Goal: Register for event/course

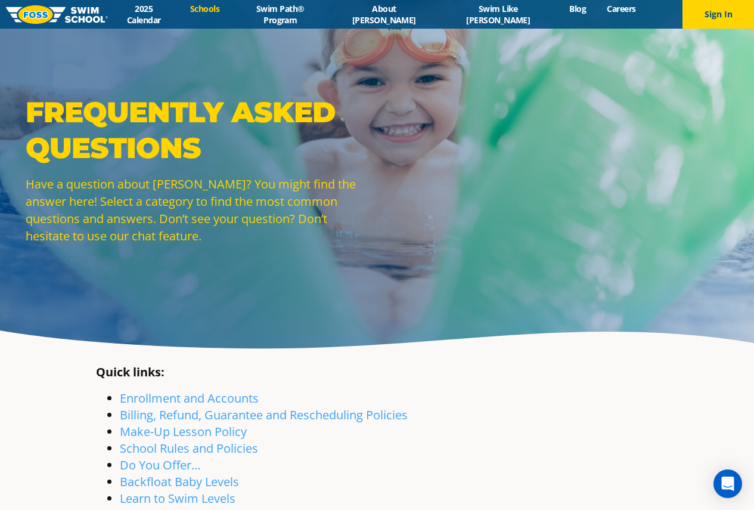
click at [230, 11] on link "Schools" at bounding box center [205, 8] width 50 height 11
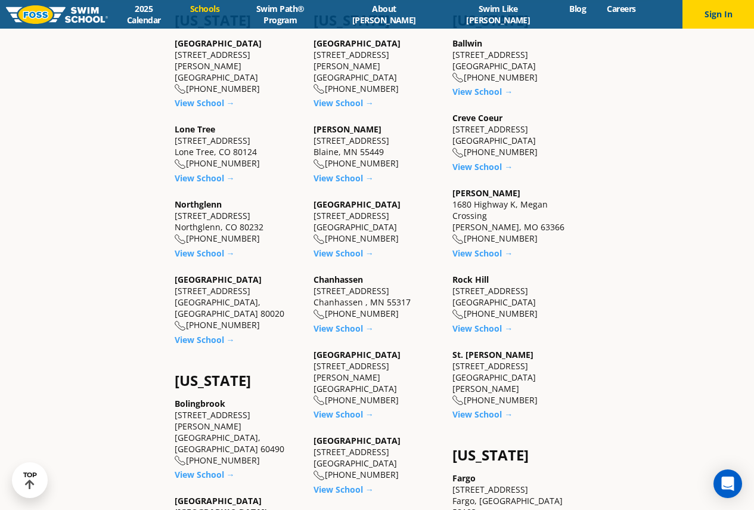
scroll to position [417, 0]
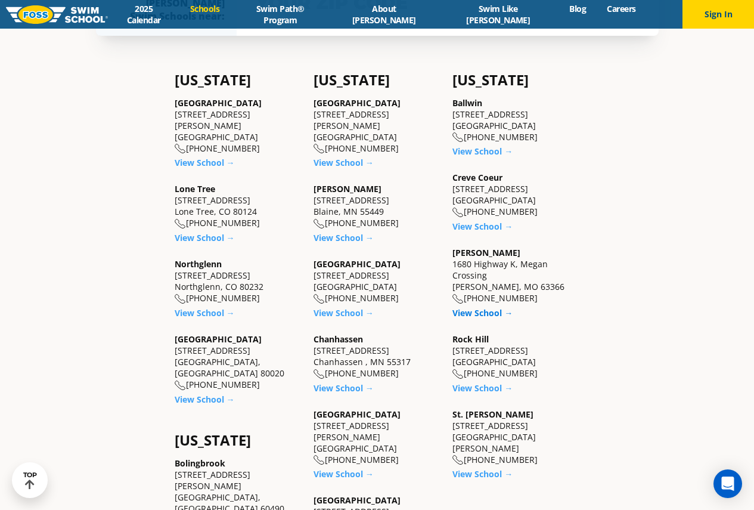
click at [471, 318] on link "View School →" at bounding box center [482, 312] width 60 height 11
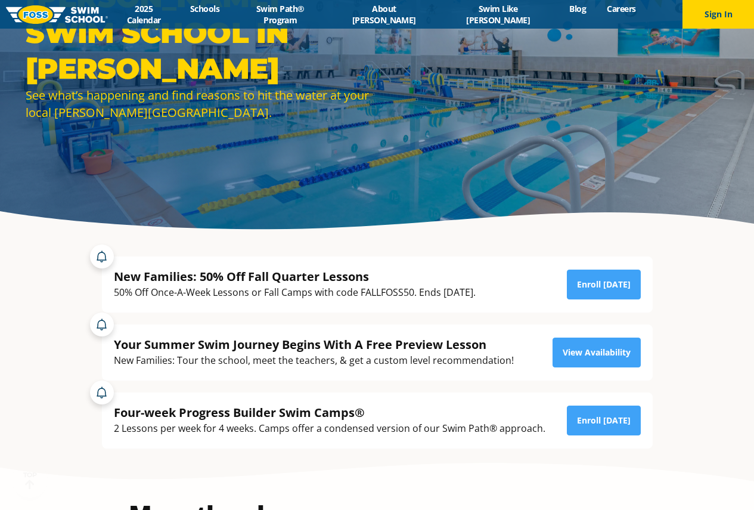
scroll to position [119, 0]
click at [598, 283] on link "Enroll Today" at bounding box center [604, 284] width 74 height 30
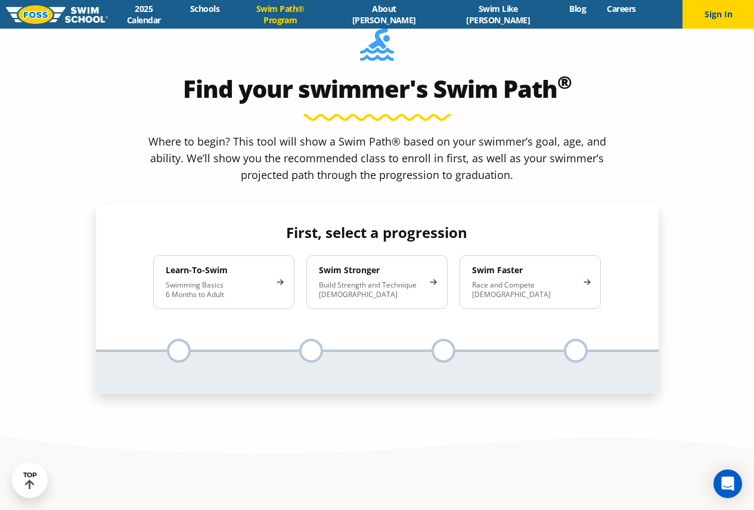
scroll to position [715, 0]
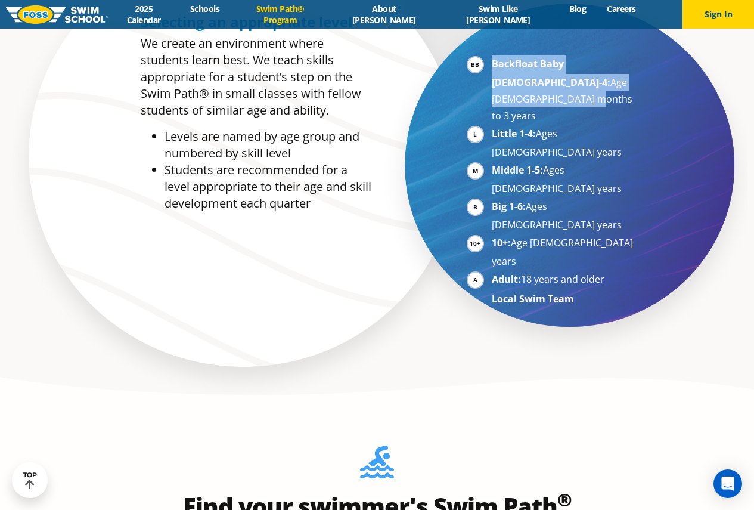
drag, startPoint x: 578, startPoint y: 83, endPoint x: 457, endPoint y: 63, distance: 122.8
click at [457, 63] on div "Backfloat Baby 1-4: Age 6 months to 3 years Little 1-4: Ages 3-5 years Middle 1…" at bounding box center [520, 165] width 287 height 315
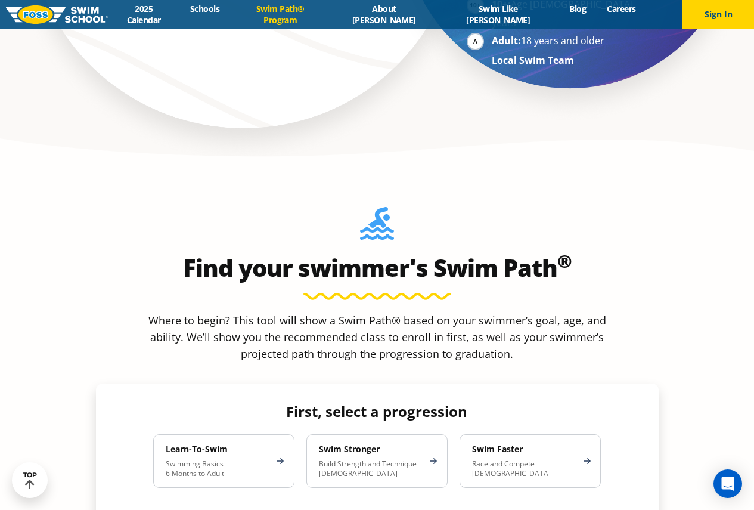
scroll to position [1013, 0]
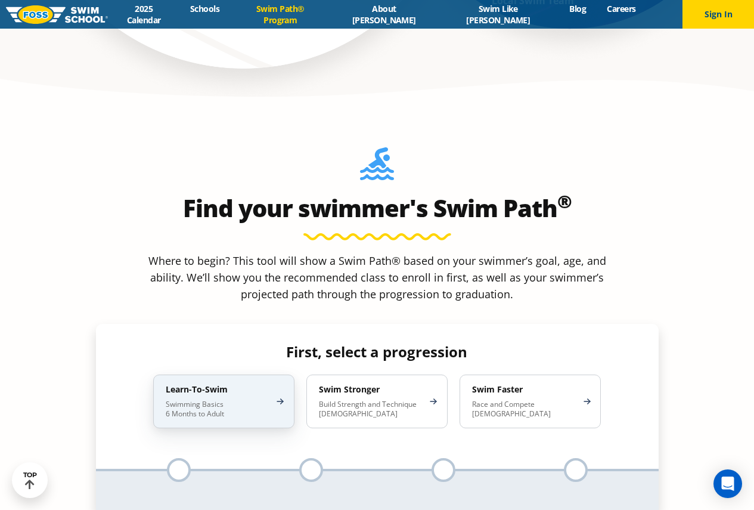
click at [282, 374] on div "Learn-To-Swim Swimming Basics 6 Months to Adult" at bounding box center [223, 401] width 141 height 54
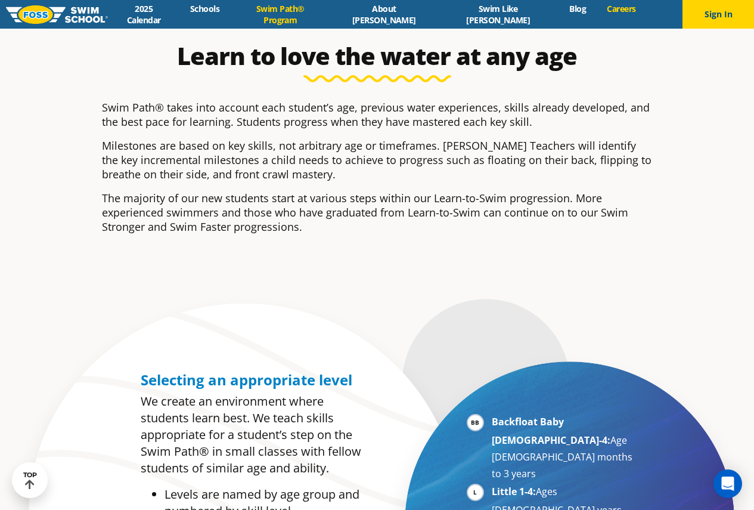
scroll to position [60, 0]
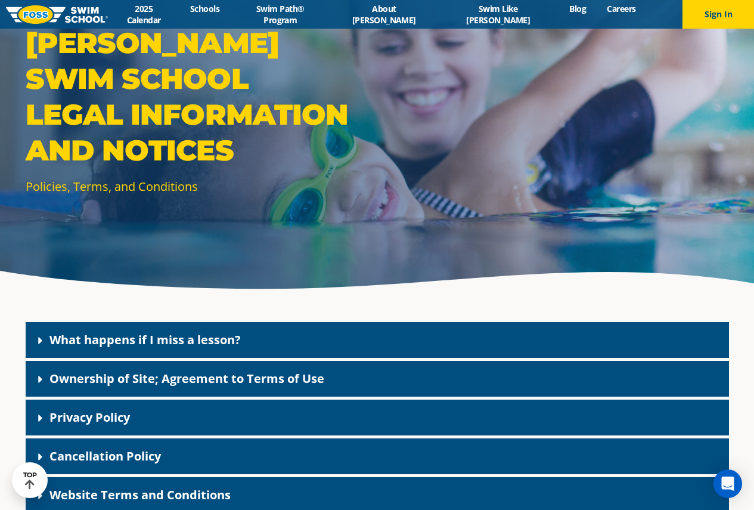
click at [110, 331] on link "What happens if I miss a lesson?" at bounding box center [144, 339] width 191 height 16
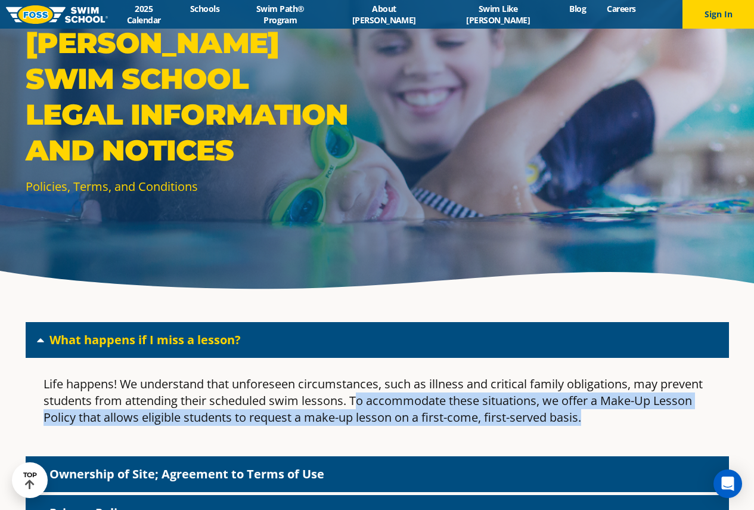
drag, startPoint x: 607, startPoint y: 412, endPoint x: 359, endPoint y: 403, distance: 248.7
click at [359, 403] on p "Life happens! We understand that unforeseen circumstances, such as illness and …" at bounding box center [377, 400] width 667 height 50
